Goal: Task Accomplishment & Management: Complete application form

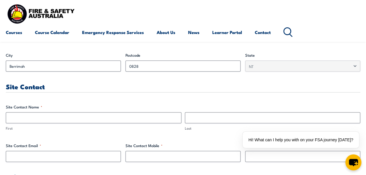
scroll to position [242, 0]
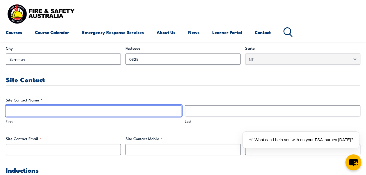
click at [81, 110] on input "First" at bounding box center [93, 110] width 175 height 11
type input "[PERSON_NAME]"
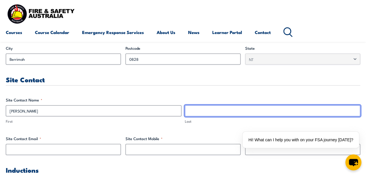
type input "[PERSON_NAME]"
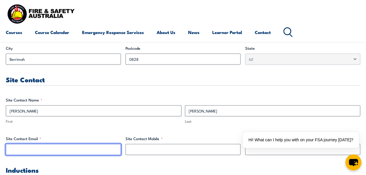
type input "[PERSON_NAME][EMAIL_ADDRESS][PERSON_NAME][DOMAIN_NAME]"
type input "0466011878"
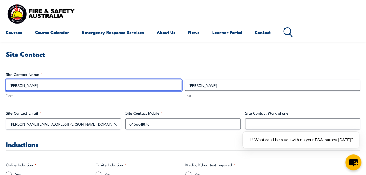
scroll to position [281, 0]
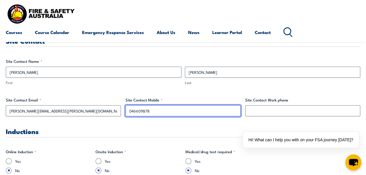
drag, startPoint x: 172, startPoint y: 110, endPoint x: 70, endPoint y: 107, distance: 102.1
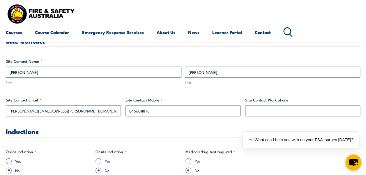
click at [242, 128] on h3 "Inductions" at bounding box center [183, 131] width 354 height 7
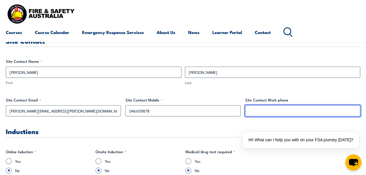
click at [276, 109] on input "Site Contact Work phone" at bounding box center [302, 110] width 115 height 11
type input "0889992186"
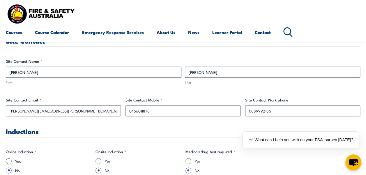
click at [213, 134] on h3 "Inductions" at bounding box center [183, 131] width 354 height 7
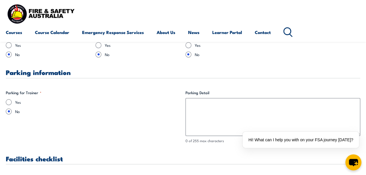
scroll to position [397, 0]
click at [10, 101] on input "Yes" at bounding box center [9, 102] width 6 height 6
radio input "true"
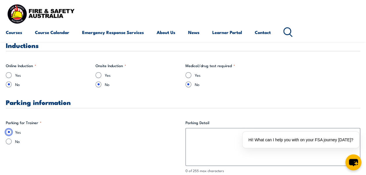
scroll to position [378, 0]
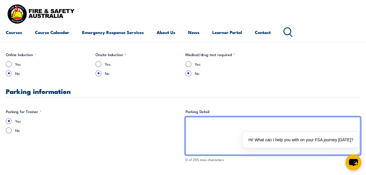
click at [215, 130] on textarea "Parking Detail" at bounding box center [272, 136] width 175 height 38
type textarea "A"
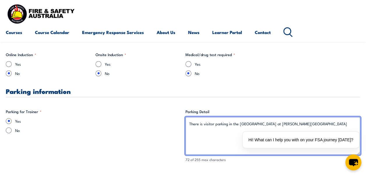
click at [270, 124] on textarea "There is visitor parking in the [GEOGRAPHIC_DATA] at [PERSON_NAME][GEOGRAPHIC_D…" at bounding box center [272, 136] width 175 height 38
click at [321, 124] on textarea "There is visitor parking in the [GEOGRAPHIC_DATA] at the [PERSON_NAME][GEOGRAPH…" at bounding box center [272, 136] width 175 height 38
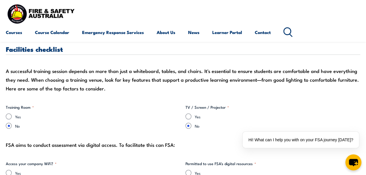
scroll to position [524, 0]
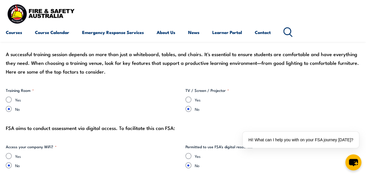
type textarea "There is visitor parking in the [GEOGRAPHIC_DATA] at the [PERSON_NAME][GEOGRAPH…"
click at [9, 99] on input "Yes" at bounding box center [9, 100] width 6 height 6
radio input "true"
click at [189, 100] on input "Yes" at bounding box center [188, 100] width 6 height 6
radio input "true"
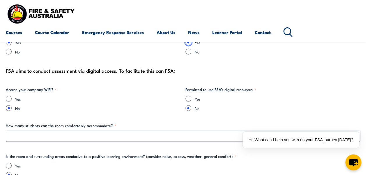
scroll to position [582, 0]
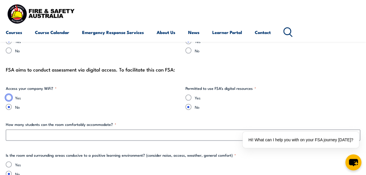
click at [9, 97] on input "Yes" at bounding box center [9, 98] width 6 height 6
radio input "true"
click at [190, 99] on input "Yes" at bounding box center [188, 98] width 6 height 6
radio input "true"
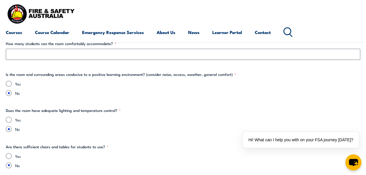
scroll to position [630, 0]
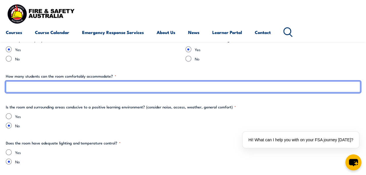
click at [58, 87] on input "How many students can the room comfortably accommodate? *" at bounding box center [183, 86] width 354 height 11
type input "20"
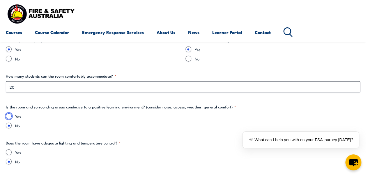
click at [10, 118] on input "Yes" at bounding box center [9, 116] width 6 height 6
radio input "true"
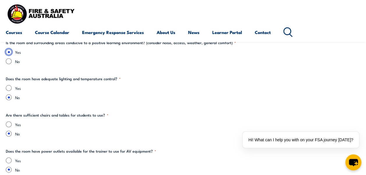
scroll to position [698, 0]
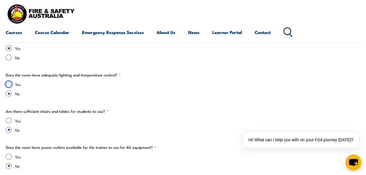
click at [8, 84] on input "Yes" at bounding box center [9, 84] width 6 height 6
radio input "true"
click at [9, 120] on input "Yes" at bounding box center [9, 121] width 6 height 6
radio input "true"
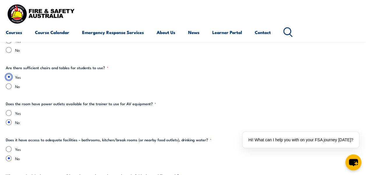
scroll to position [746, 0]
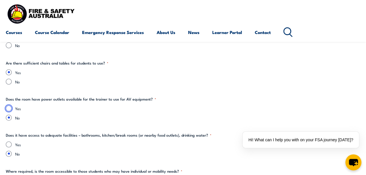
click at [9, 107] on input "Yes" at bounding box center [9, 109] width 6 height 6
radio input "true"
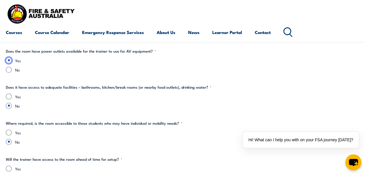
scroll to position [795, 0]
click at [10, 96] on input "Yes" at bounding box center [9, 96] width 6 height 6
radio input "true"
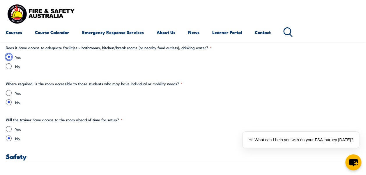
scroll to position [844, 0]
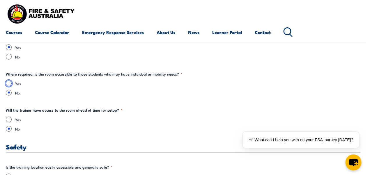
click at [9, 82] on input "Yes" at bounding box center [9, 84] width 6 height 6
radio input "true"
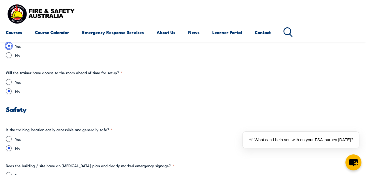
scroll to position [882, 0]
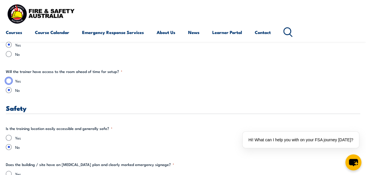
click at [10, 80] on input "Yes" at bounding box center [9, 81] width 6 height 6
radio input "true"
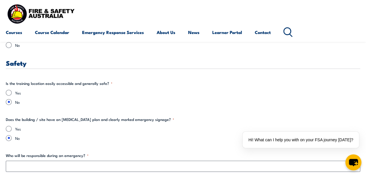
scroll to position [931, 0]
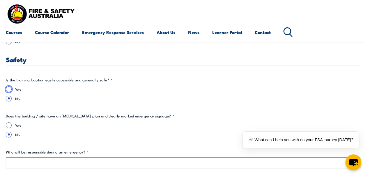
click at [10, 88] on input "Yes" at bounding box center [9, 89] width 6 height 6
radio input "true"
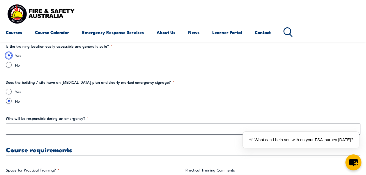
scroll to position [969, 0]
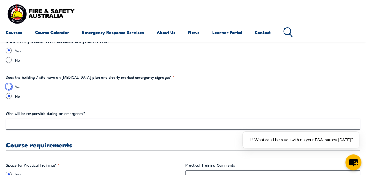
click at [10, 86] on input "Yes" at bounding box center [9, 87] width 6 height 6
radio input "true"
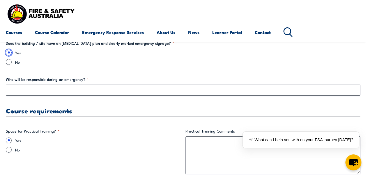
scroll to position [1018, 0]
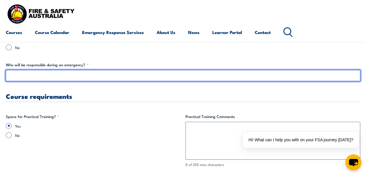
click at [35, 77] on input "Who will be responsible during an emergency? *" at bounding box center [183, 75] width 354 height 11
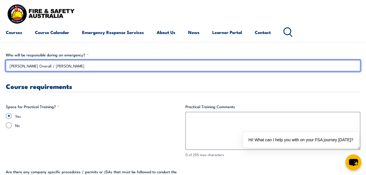
scroll to position [1028, 0]
drag, startPoint x: 60, startPoint y: 68, endPoint x: 35, endPoint y: 69, distance: 24.4
click at [35, 69] on input "[PERSON_NAME] Overall / [PERSON_NAME]" at bounding box center [183, 66] width 354 height 11
click at [72, 70] on input "[PERSON_NAME] Overall / [PERSON_NAME]" at bounding box center [183, 66] width 354 height 11
type input "[PERSON_NAME] Overall / [PERSON_NAME]"
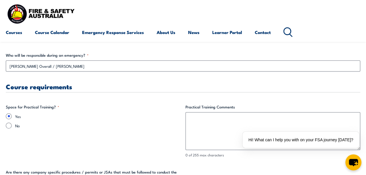
click at [97, 89] on h3 "Course requirements" at bounding box center [183, 86] width 354 height 7
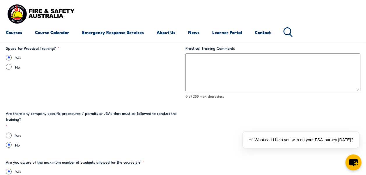
scroll to position [1076, 0]
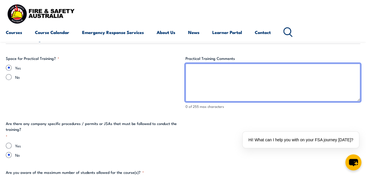
click at [214, 82] on textarea "Practical Training Comments" at bounding box center [272, 83] width 175 height 38
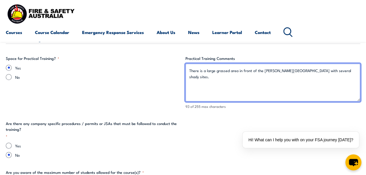
click at [243, 89] on textarea "There is a large grassed area in front of the [PERSON_NAME][GEOGRAPHIC_DATA] wi…" at bounding box center [272, 83] width 175 height 38
click at [345, 84] on textarea "There is a large grassed area in front of the [PERSON_NAME][GEOGRAPHIC_DATA] wi…" at bounding box center [272, 83] width 175 height 38
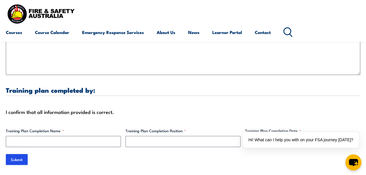
scroll to position [1735, 0]
type textarea "There is a large grassed area in front of the [PERSON_NAME][GEOGRAPHIC_DATA] wi…"
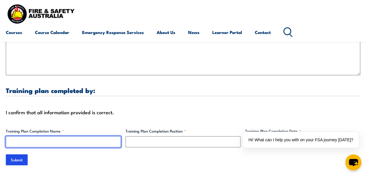
click at [62, 140] on input "Training Plan Completion Name *" at bounding box center [63, 141] width 115 height 11
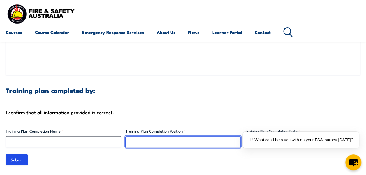
click at [206, 144] on input "Training Plan Completion Position *" at bounding box center [182, 141] width 115 height 11
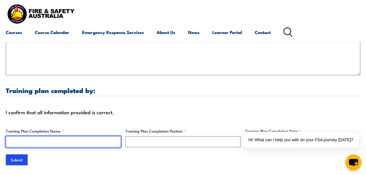
click at [83, 142] on input "Training Plan Completion Name *" at bounding box center [63, 141] width 115 height 11
type input "[PERSON_NAME]"
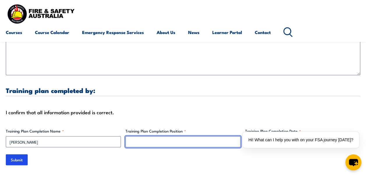
click at [209, 140] on input "Training Plan Completion Position *" at bounding box center [182, 141] width 115 height 11
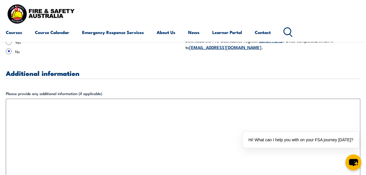
scroll to position [1629, 0]
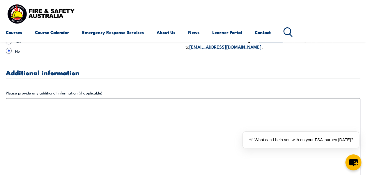
type input "A/Facilities Manager"
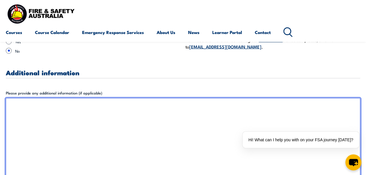
click at [76, 112] on textarea "Please provide any additional information (if applicable)" at bounding box center [183, 140] width 354 height 84
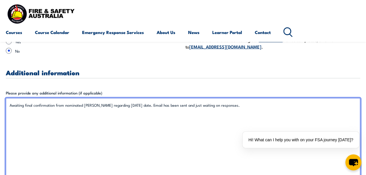
click at [176, 105] on textarea "Awaiting final confirmation from nominated [PERSON_NAME] regarding [DATE] date.…" at bounding box center [183, 140] width 354 height 84
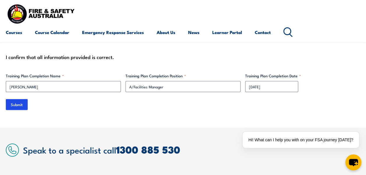
scroll to position [1794, 0]
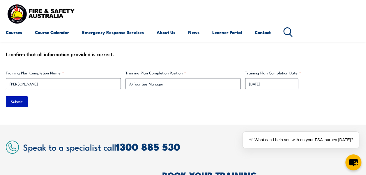
type textarea "Awaiting final confirmation from nominated [PERSON_NAME] regarding [DATE] date.…"
click at [18, 101] on input "Submit" at bounding box center [17, 101] width 22 height 11
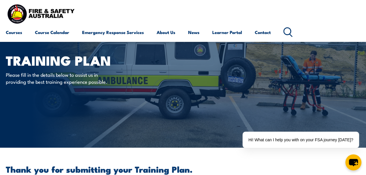
scroll to position [0, 0]
